Goal: Entertainment & Leisure: Browse casually

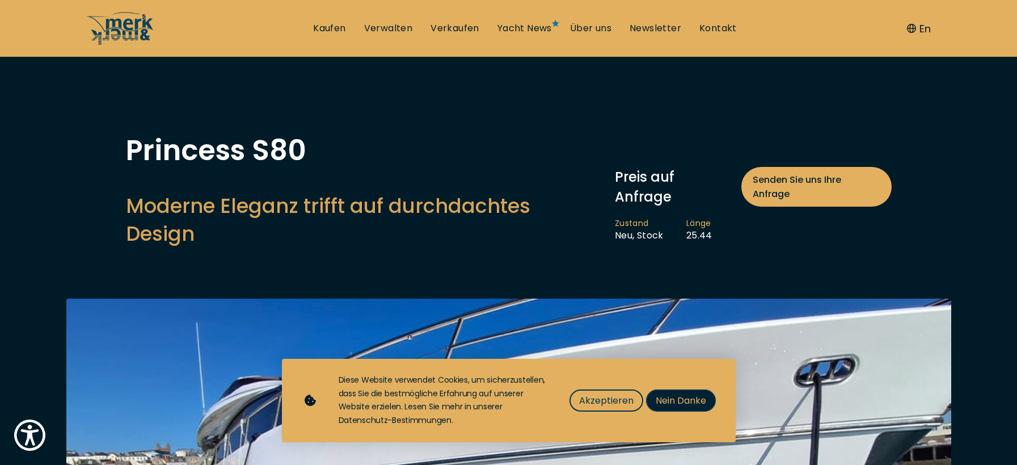
drag, startPoint x: 665, startPoint y: 400, endPoint x: 656, endPoint y: 398, distance: 9.2
click at [664, 400] on span "Nein Danke" at bounding box center [681, 400] width 50 height 14
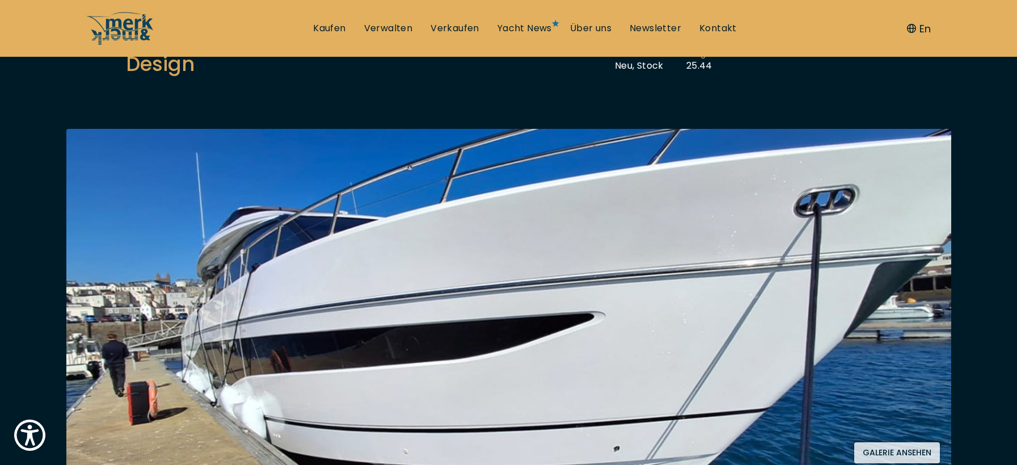
scroll to position [170, 0]
click at [905, 441] on button "Galerie ansehen" at bounding box center [897, 451] width 86 height 21
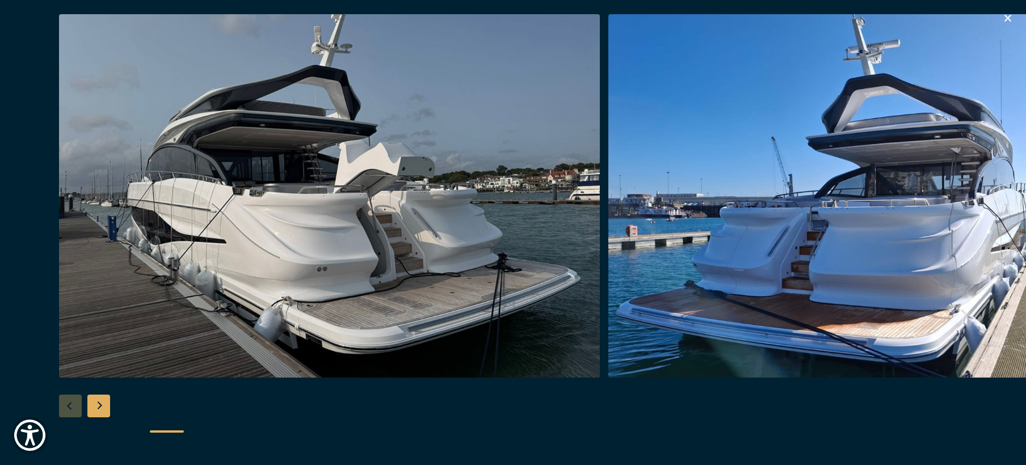
click at [99, 410] on div "Next slide" at bounding box center [98, 405] width 23 height 23
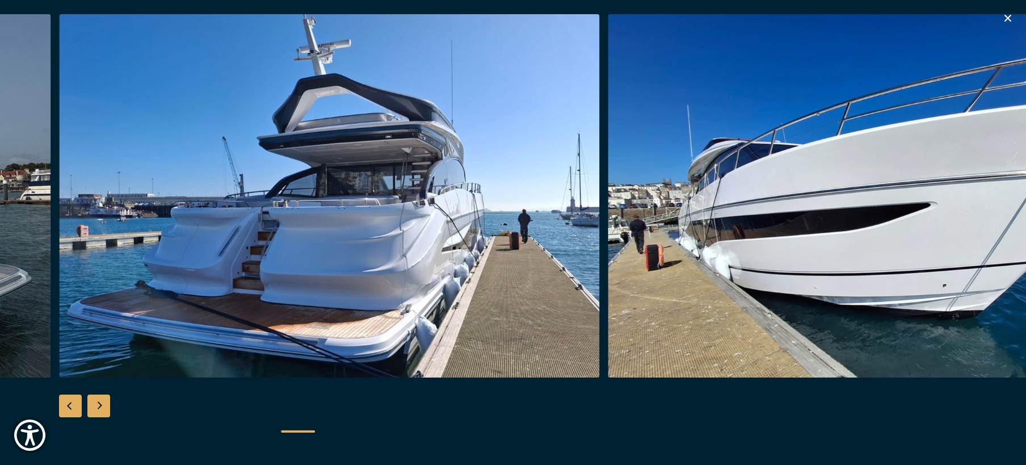
click at [102, 410] on div "Next slide" at bounding box center [98, 405] width 23 height 23
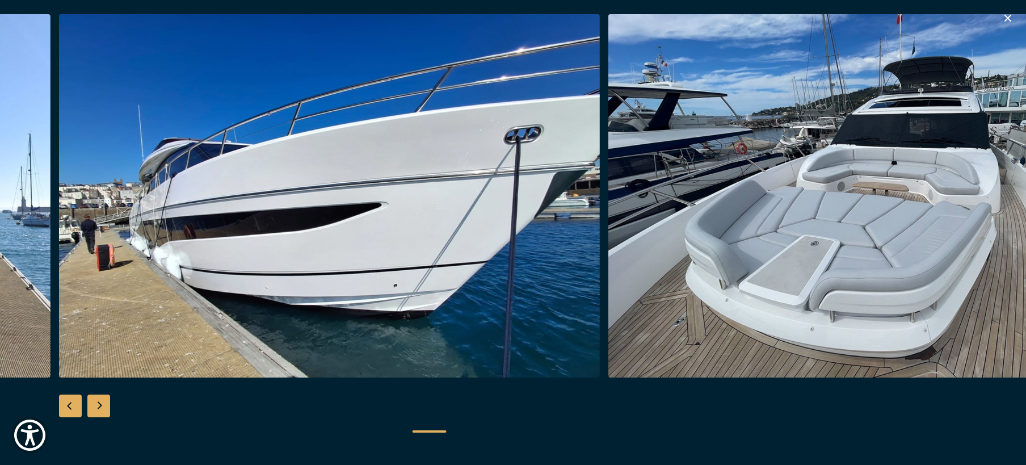
click at [103, 410] on div "Next slide" at bounding box center [98, 405] width 23 height 23
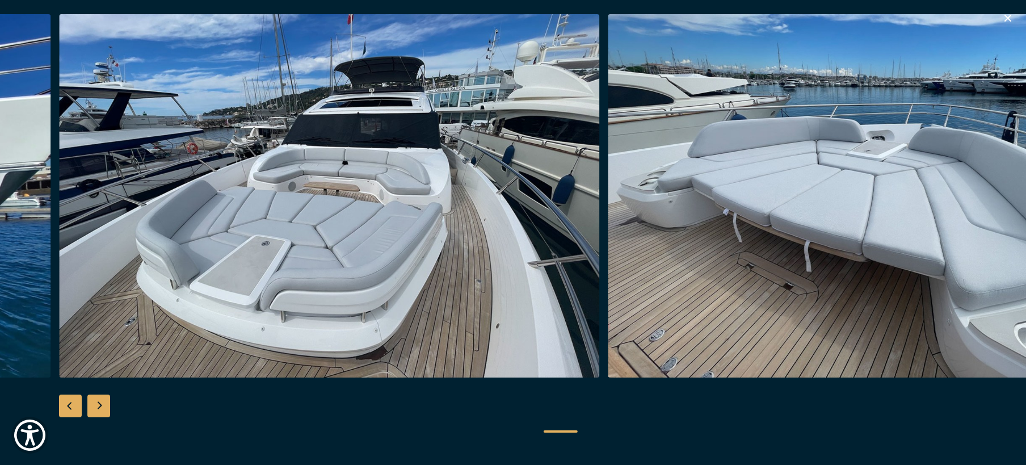
click at [104, 410] on div "Next slide" at bounding box center [98, 405] width 23 height 23
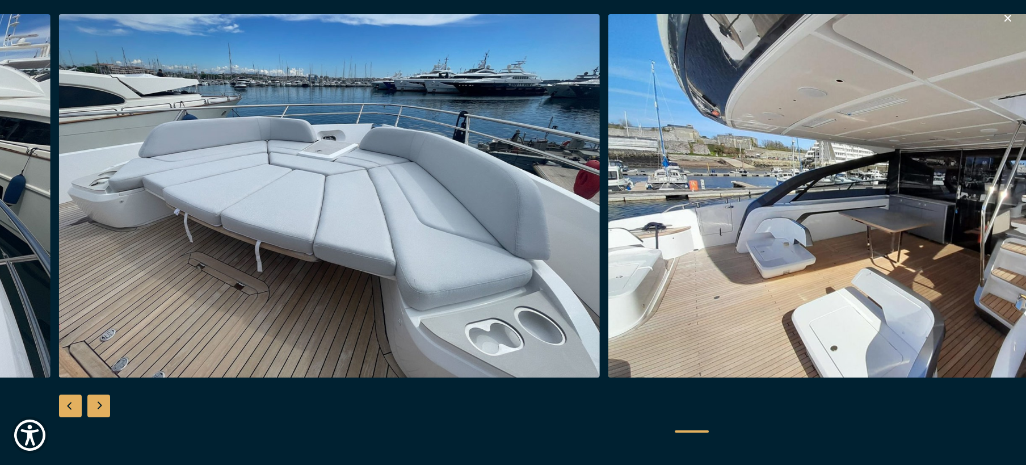
click at [104, 410] on div "Next slide" at bounding box center [98, 405] width 23 height 23
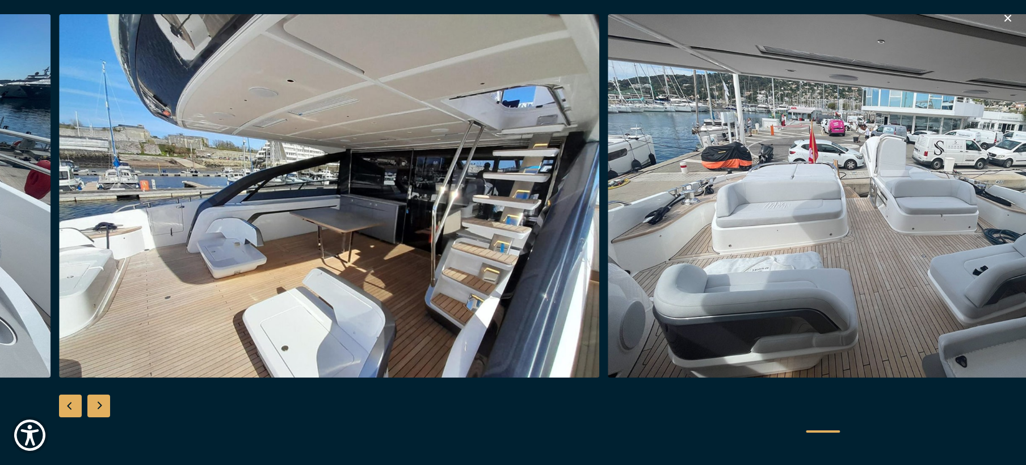
click at [104, 410] on div "Next slide" at bounding box center [98, 405] width 23 height 23
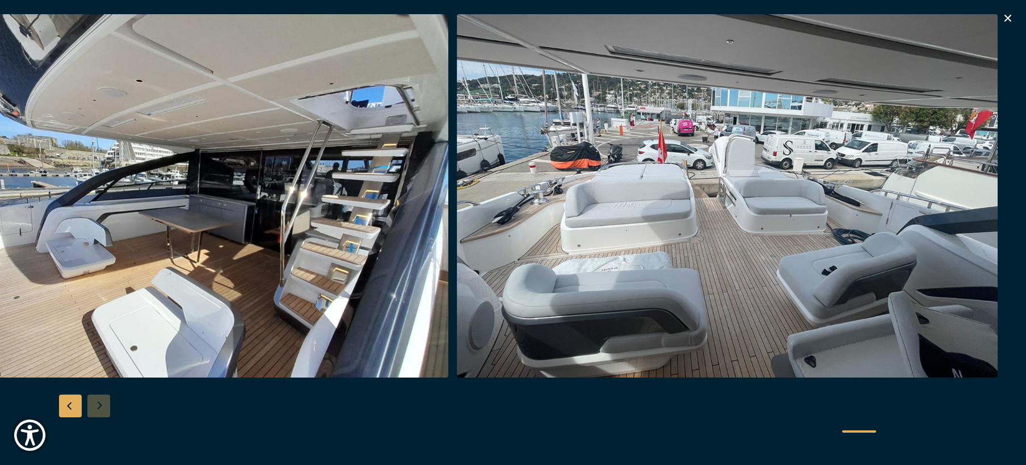
click at [104, 410] on div at bounding box center [513, 232] width 1026 height 437
click at [1008, 14] on icon "button" at bounding box center [1008, 18] width 14 height 14
